Goal: Information Seeking & Learning: Learn about a topic

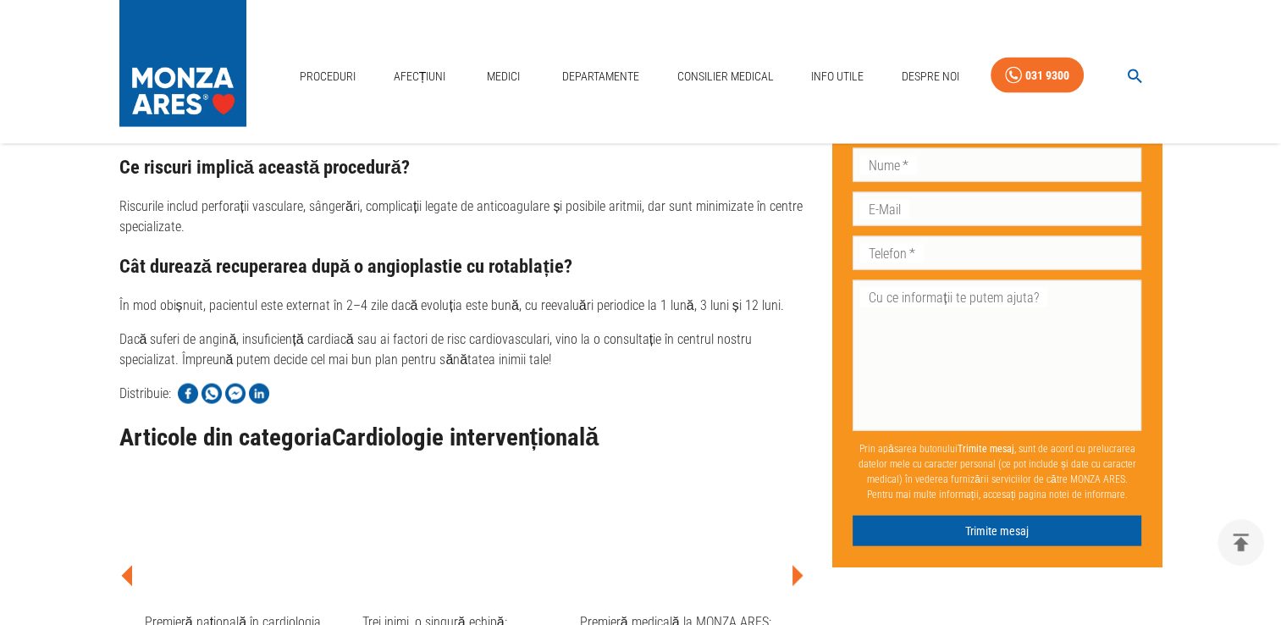
scroll to position [3641, 0]
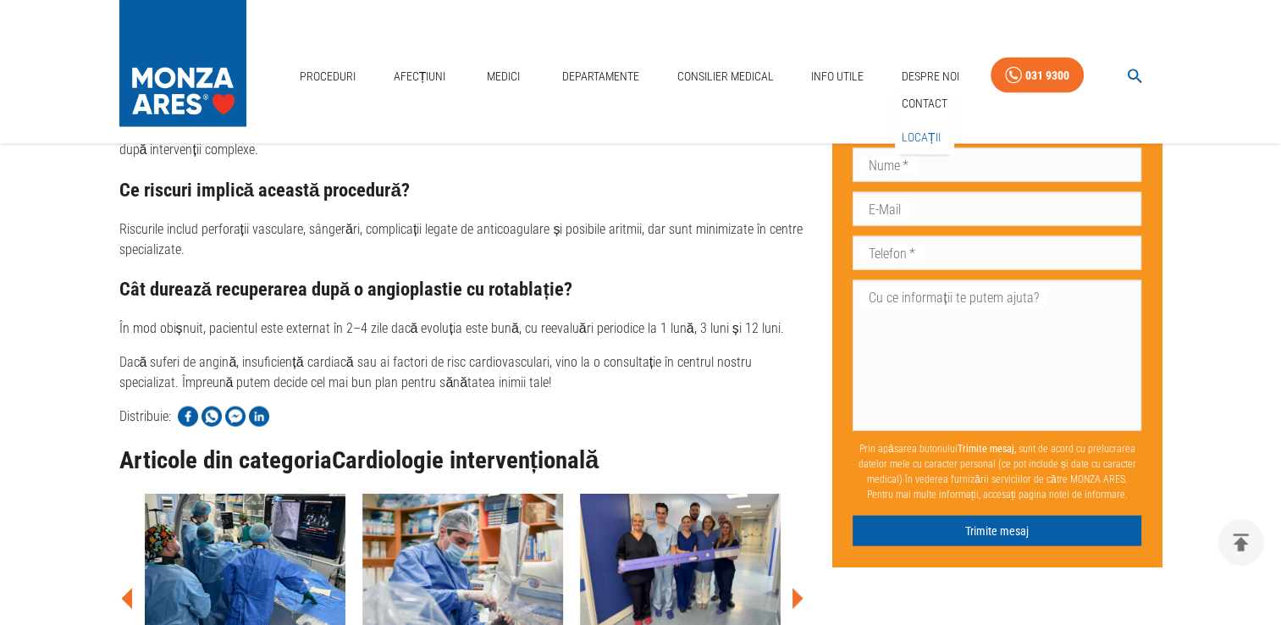
click at [925, 134] on link "Locații" at bounding box center [921, 138] width 46 height 28
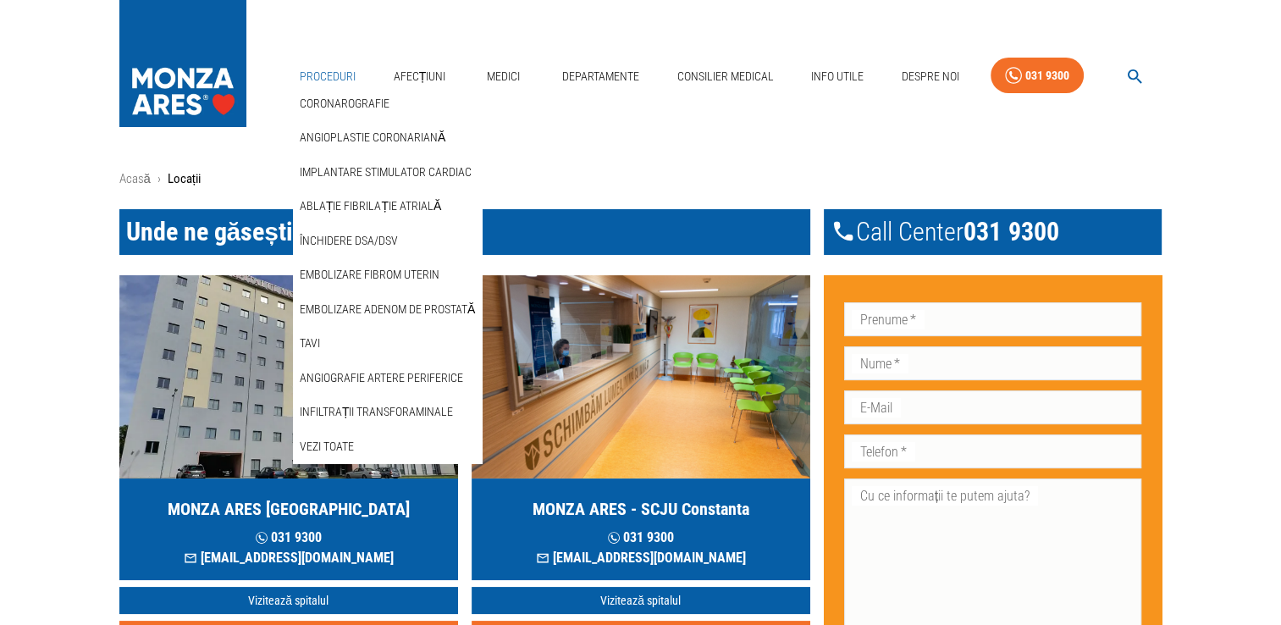
click at [320, 71] on link "Proceduri" at bounding box center [327, 76] width 69 height 35
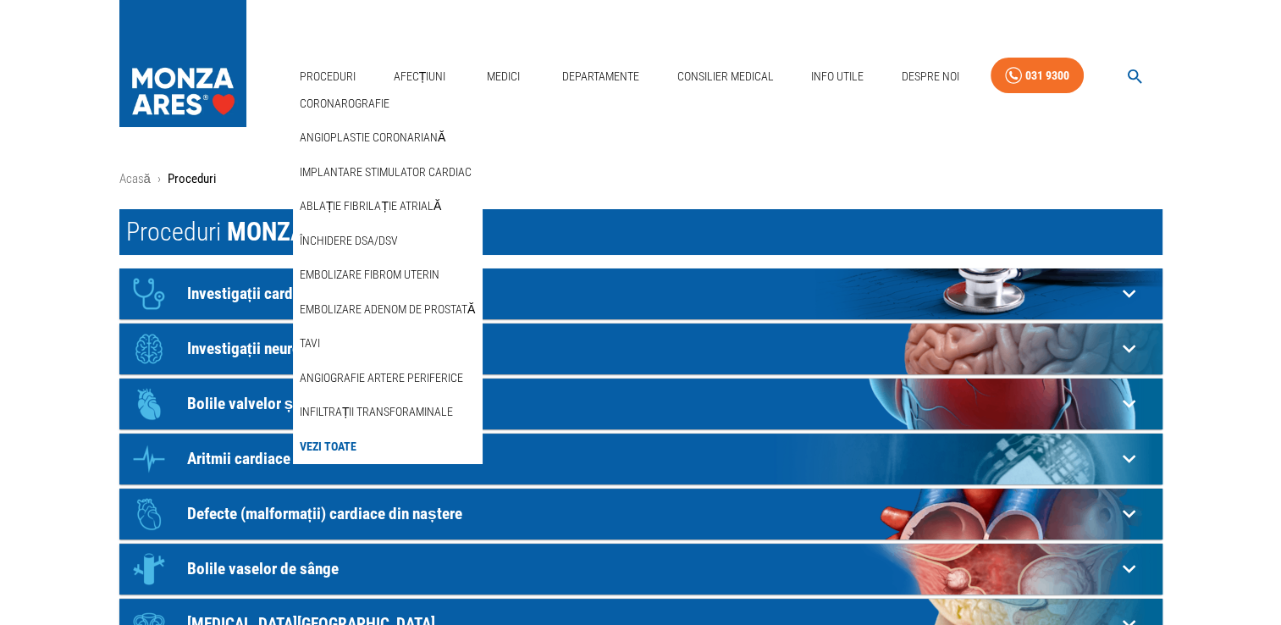
click at [348, 439] on link "Vezi Toate" at bounding box center [327, 447] width 63 height 28
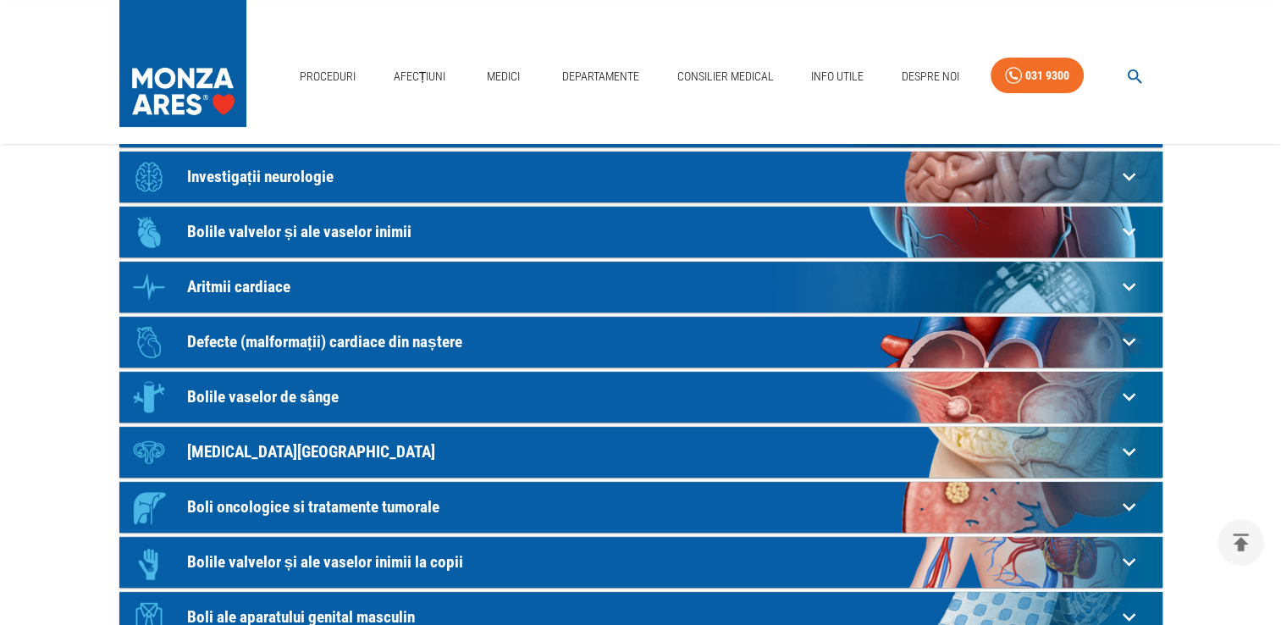
scroll to position [169, 0]
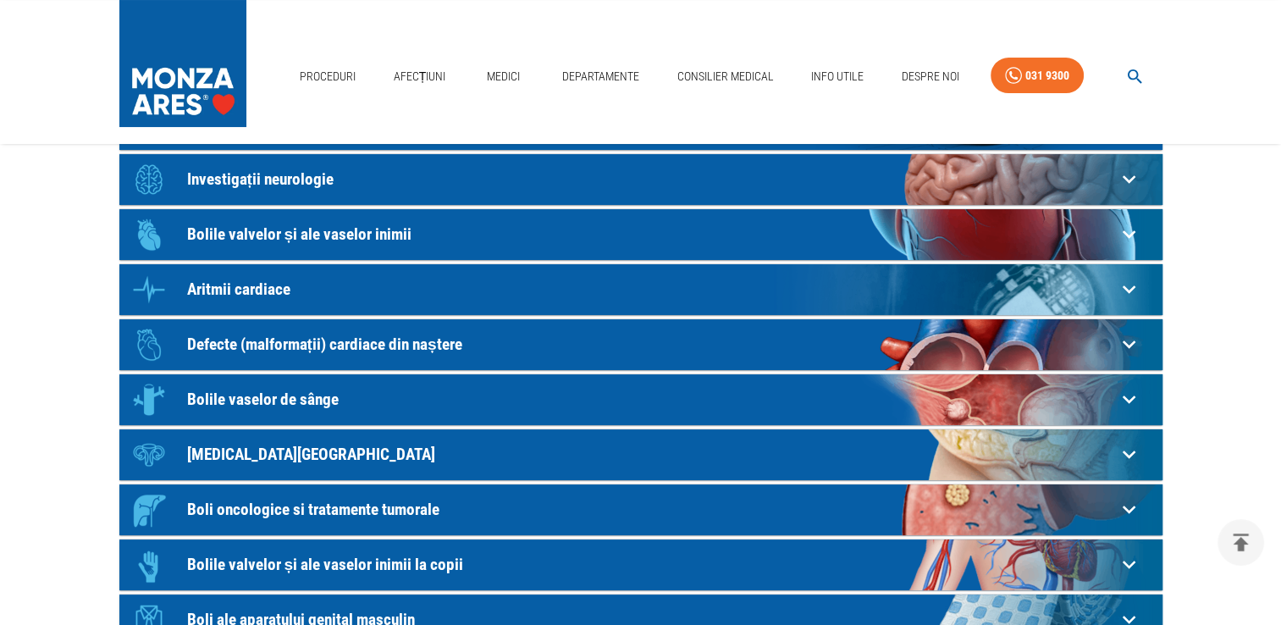
click at [335, 233] on p "Bolile valvelor și ale vaselor inimii" at bounding box center [651, 234] width 929 height 18
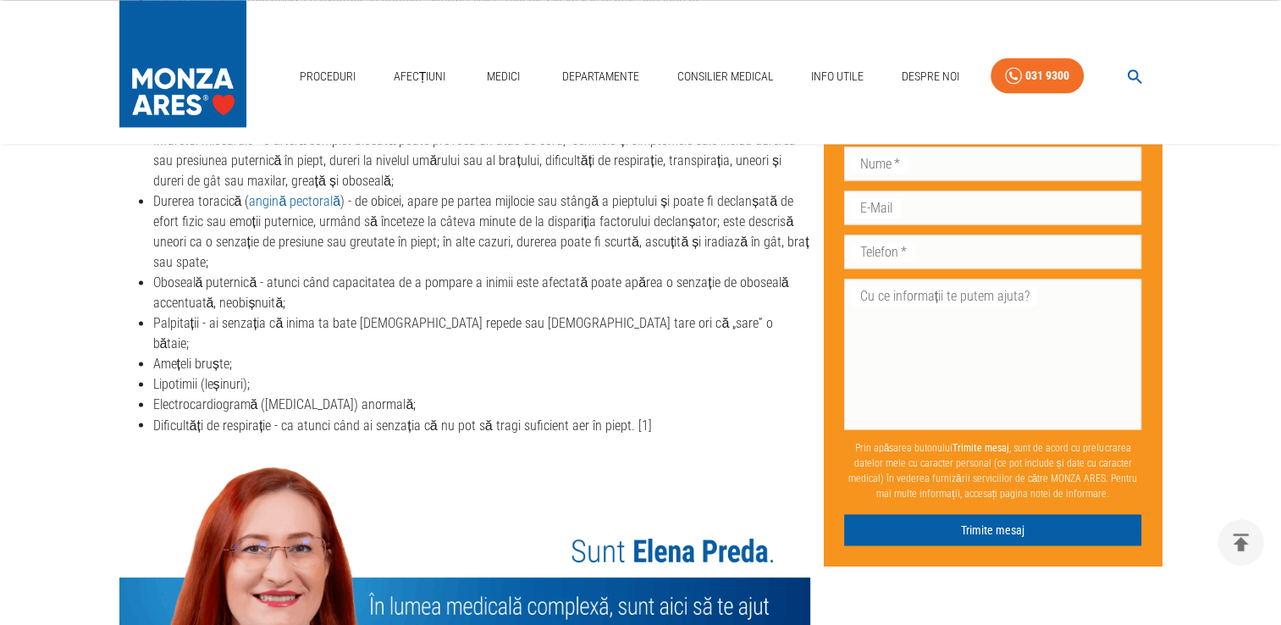
scroll to position [2794, 0]
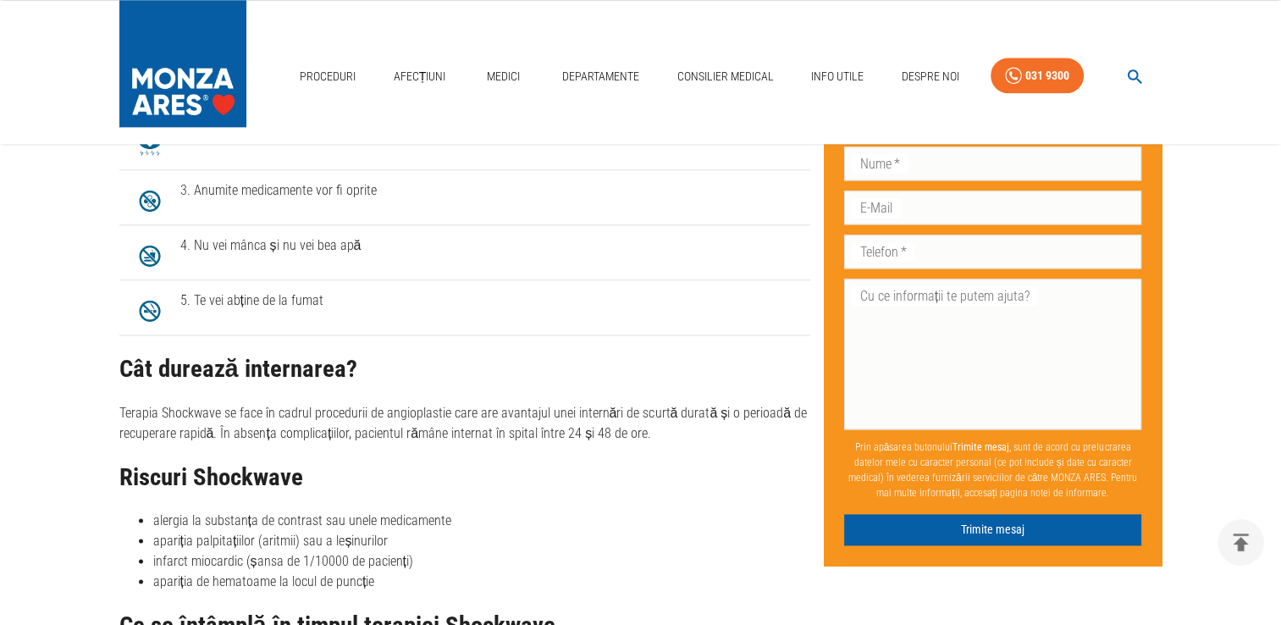
scroll to position [2201, 0]
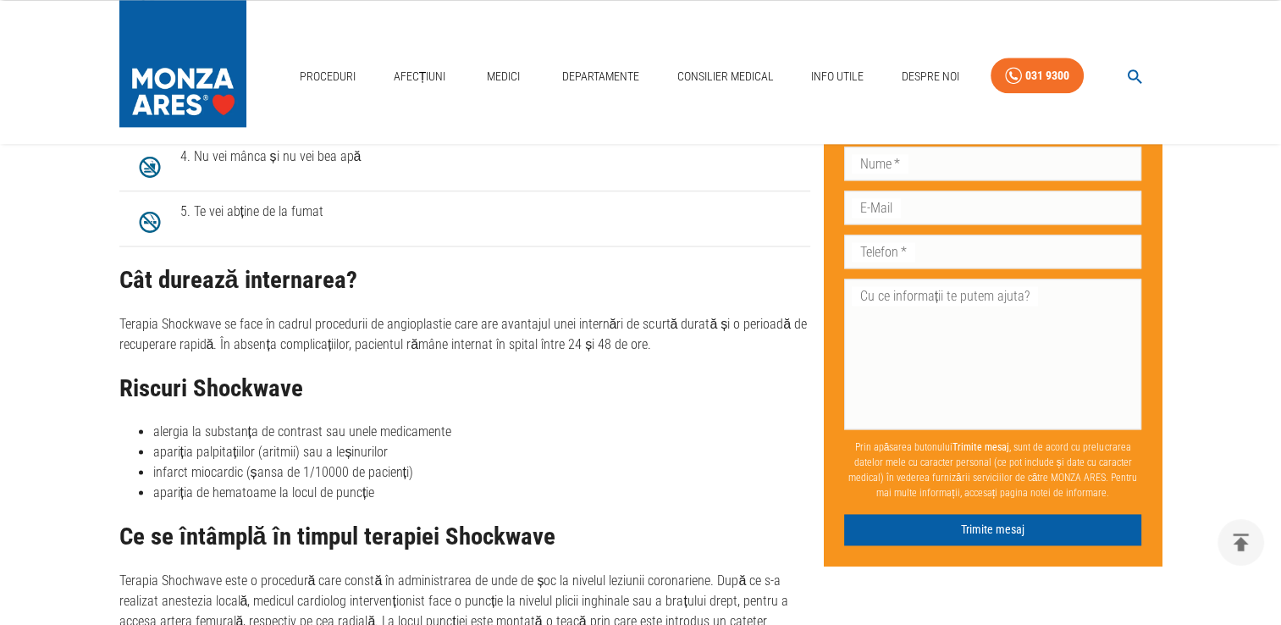
click at [323, 469] on li "infarct miocardic (șansa de 1/10000 de pacienți)" at bounding box center [481, 472] width 657 height 20
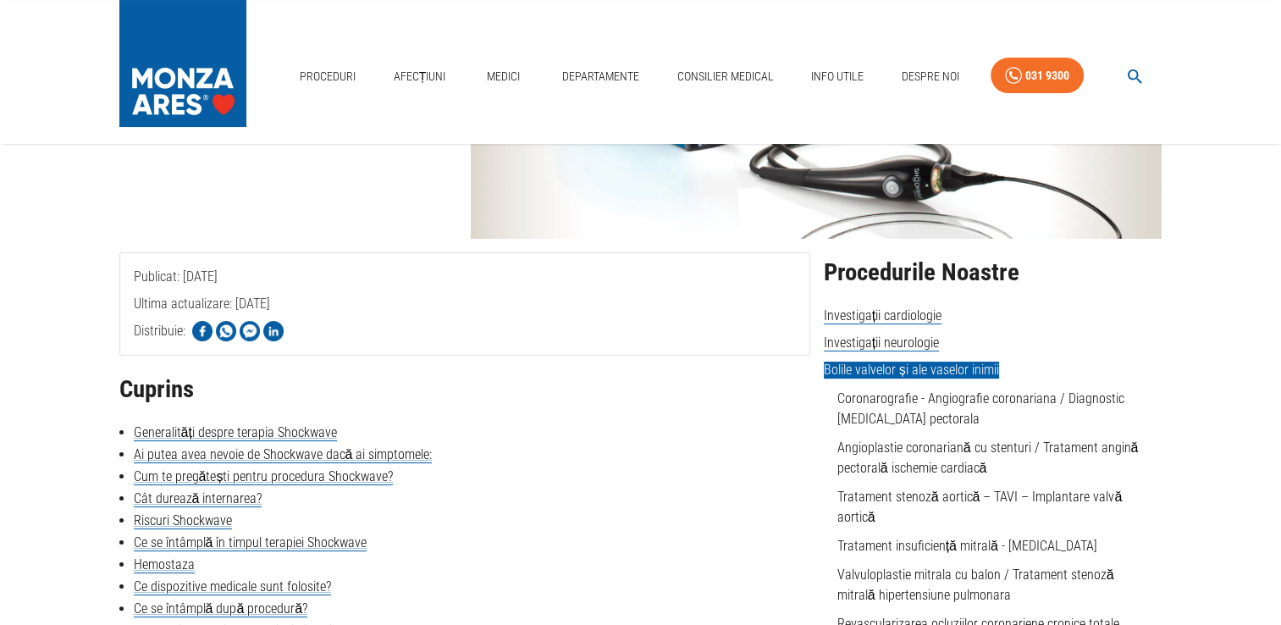
scroll to position [0, 0]
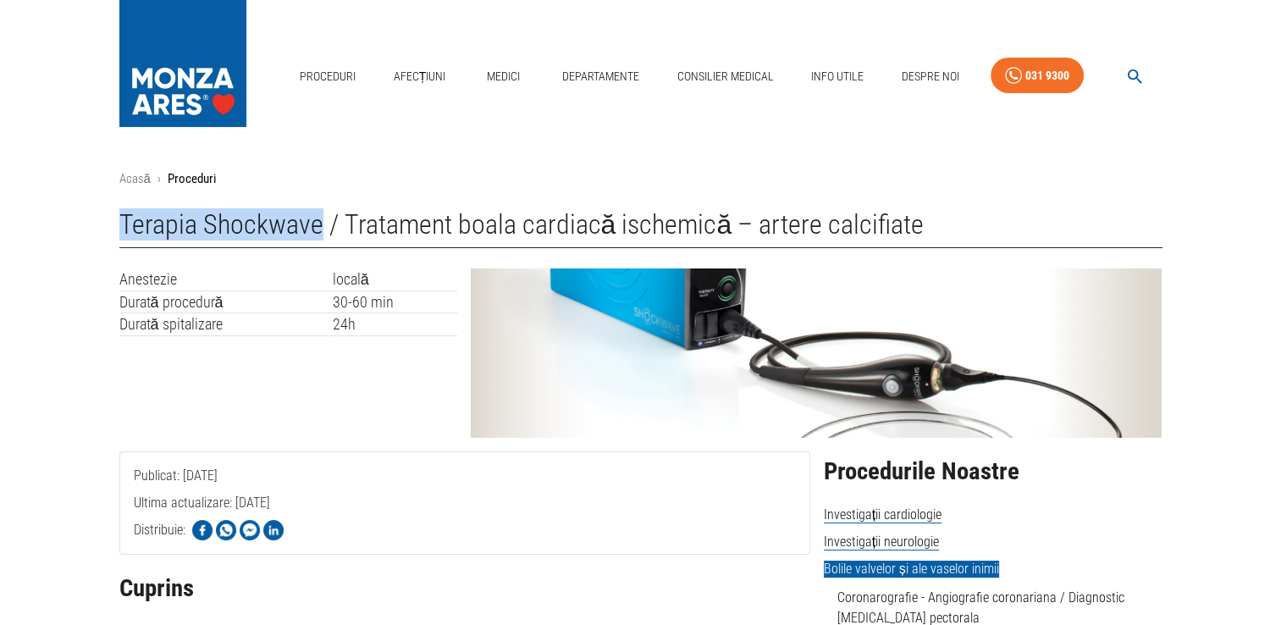
drag, startPoint x: 114, startPoint y: 225, endPoint x: 319, endPoint y: 223, distance: 204.9
copy h1 "Terapia Shockwave"
click at [413, 218] on h1 "Terapia Shockwave / Tratament boala cardiacă ischemică – artere calcifiate" at bounding box center [640, 228] width 1043 height 39
